Goal: Task Accomplishment & Management: Use online tool/utility

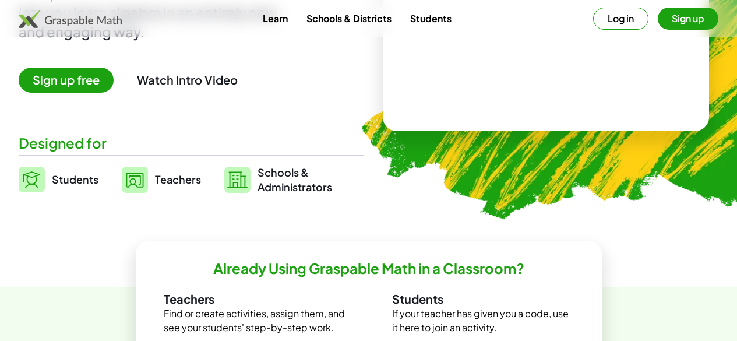
scroll to position [189, 0]
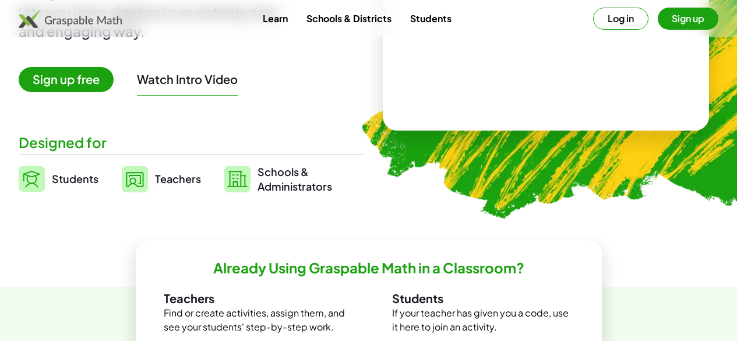
click at [201, 182] on span "Teachers" at bounding box center [178, 178] width 46 height 13
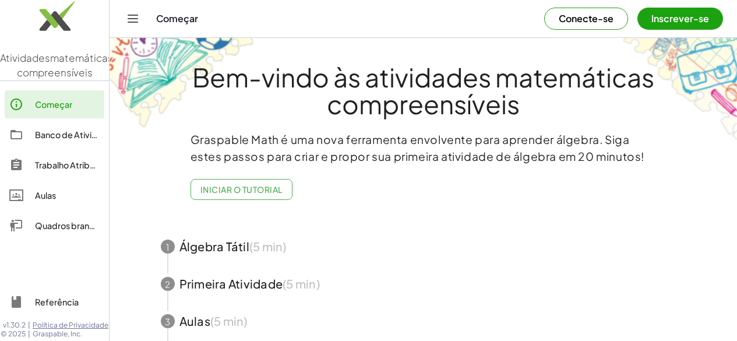
click at [65, 231] on font "Quadros brancos" at bounding box center [69, 225] width 69 height 10
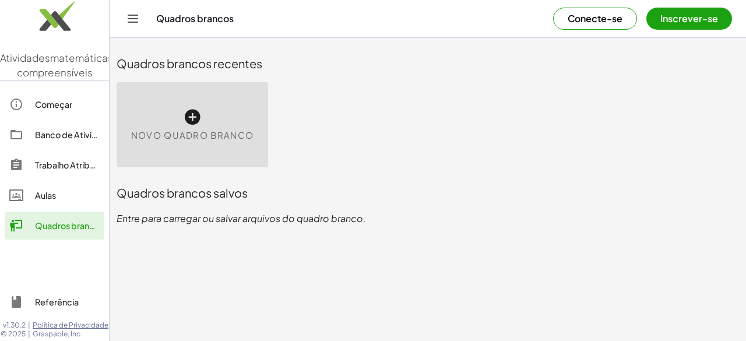
click at [192, 126] on icon at bounding box center [192, 117] width 19 height 19
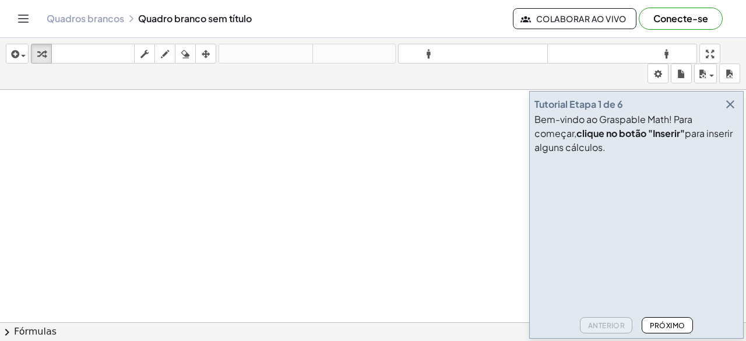
click at [731, 104] on icon "button" at bounding box center [730, 104] width 14 height 14
